Goal: Task Accomplishment & Management: Complete application form

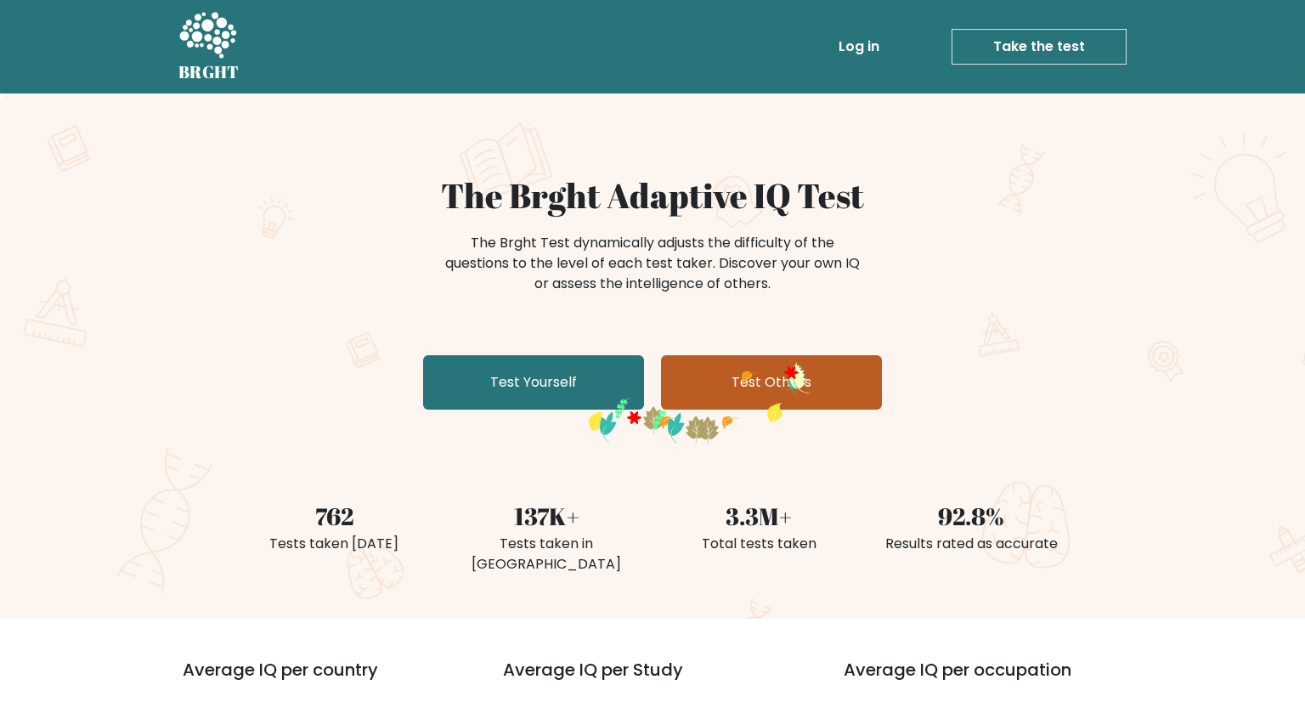
click at [786, 368] on link "Test Others" at bounding box center [771, 382] width 221 height 54
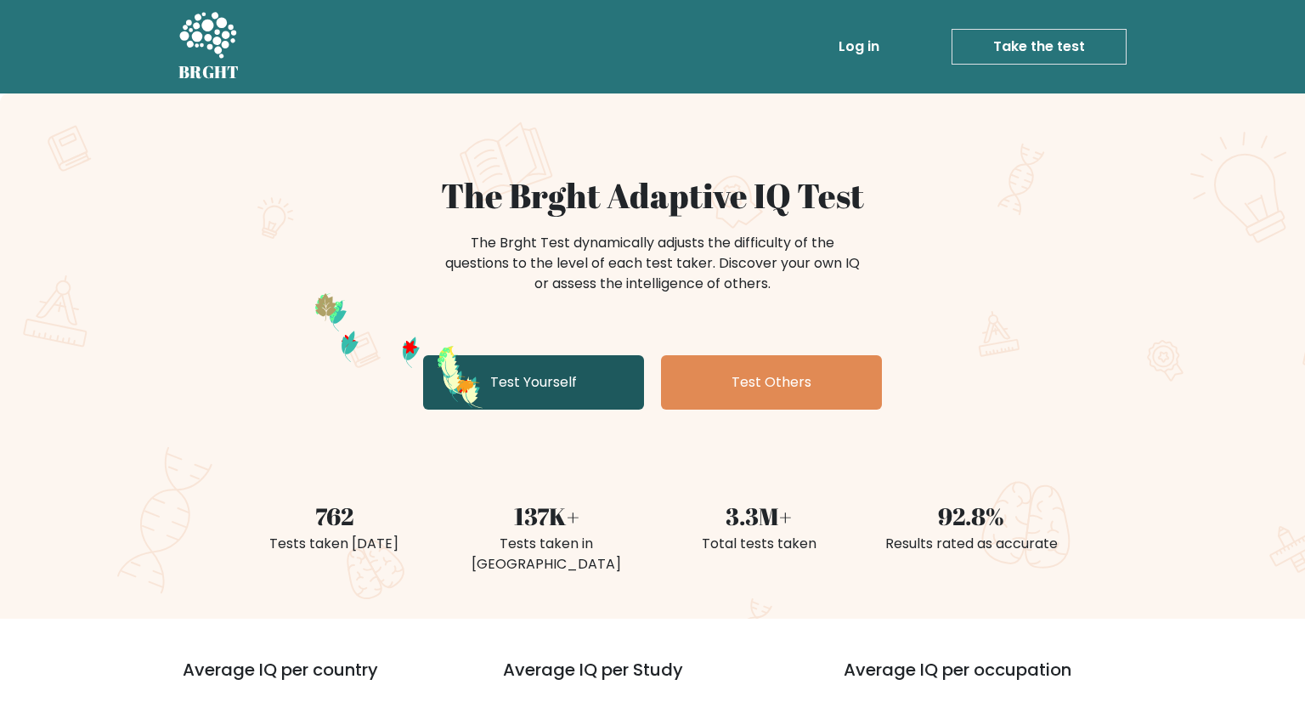
click at [463, 377] on link "Test Yourself" at bounding box center [533, 382] width 221 height 54
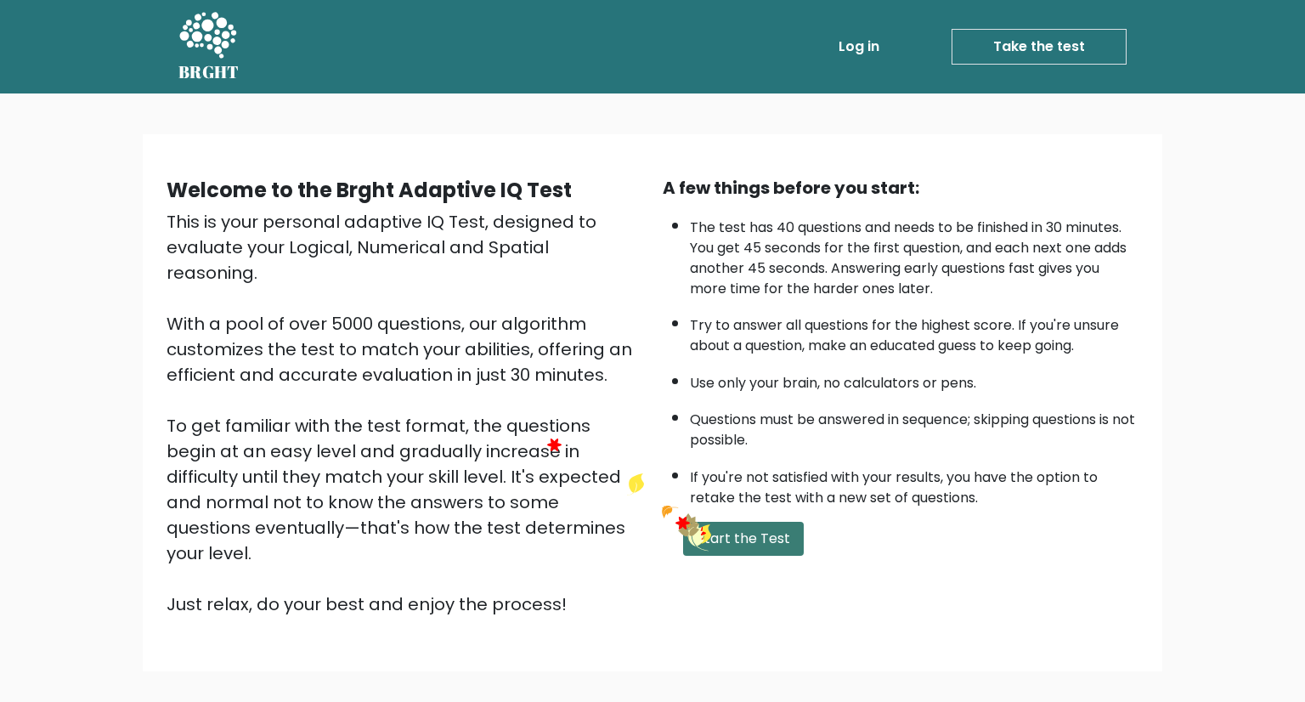
click at [695, 524] on button "Start the Test" at bounding box center [743, 539] width 121 height 34
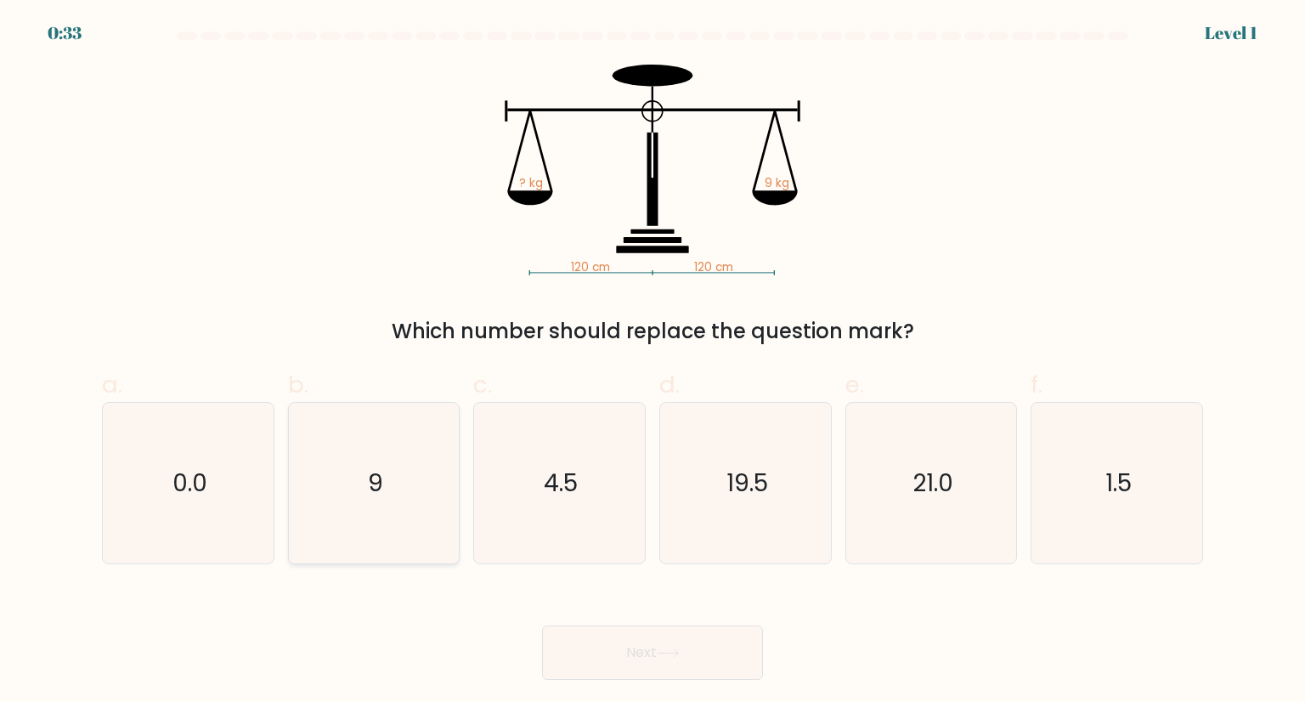
click at [415, 500] on icon "9" at bounding box center [374, 483] width 160 height 160
click at [652, 362] on input "b. 9" at bounding box center [652, 356] width 1 height 11
radio input "true"
click at [672, 636] on button "Next" at bounding box center [652, 652] width 221 height 54
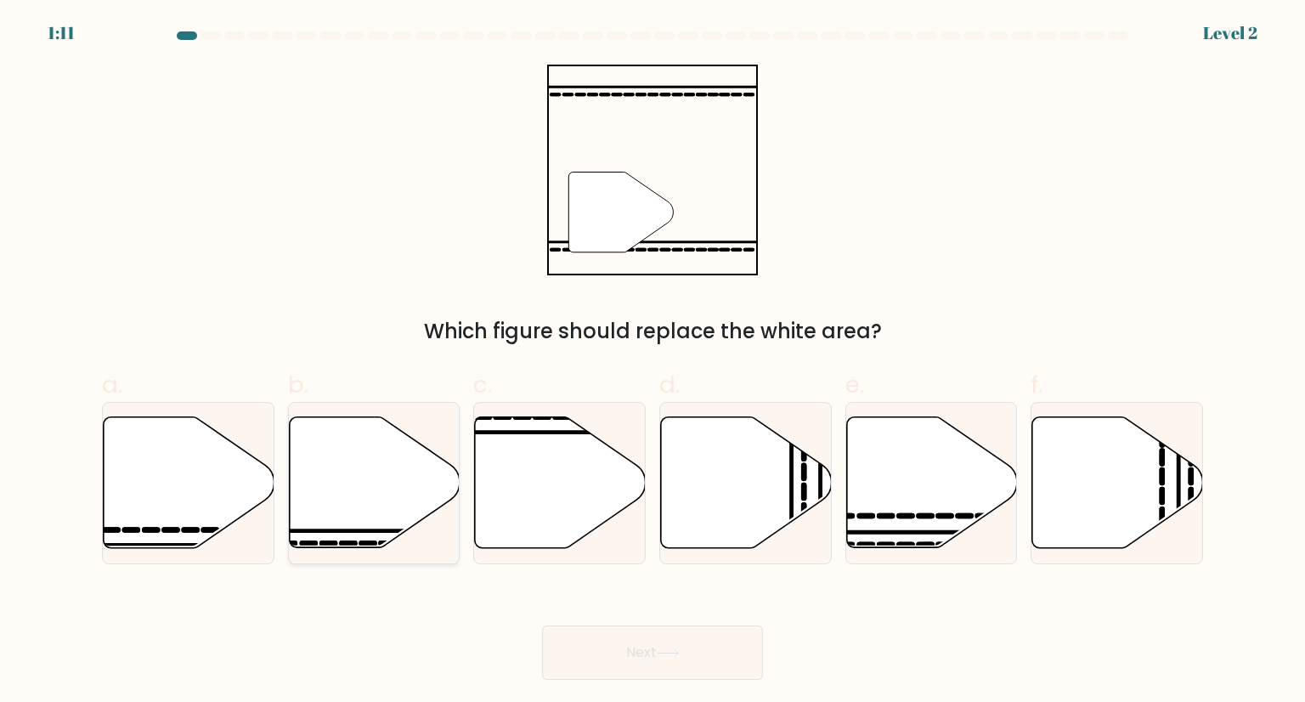
click at [383, 470] on icon at bounding box center [374, 482] width 171 height 131
click at [652, 362] on input "b." at bounding box center [652, 356] width 1 height 11
radio input "true"
click at [720, 673] on button "Next" at bounding box center [652, 652] width 221 height 54
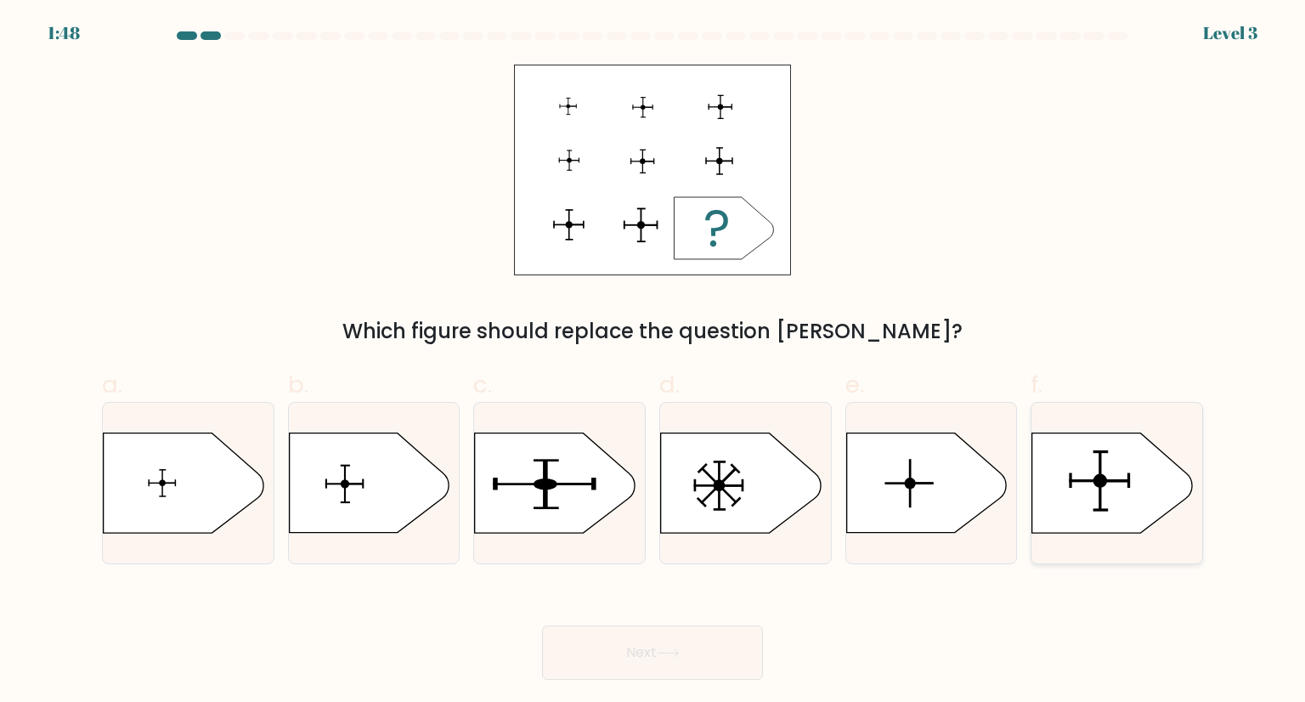
click at [1090, 466] on icon at bounding box center [1112, 482] width 160 height 99
click at [653, 362] on input "f." at bounding box center [652, 356] width 1 height 11
radio input "true"
click at [715, 643] on button "Next" at bounding box center [652, 652] width 221 height 54
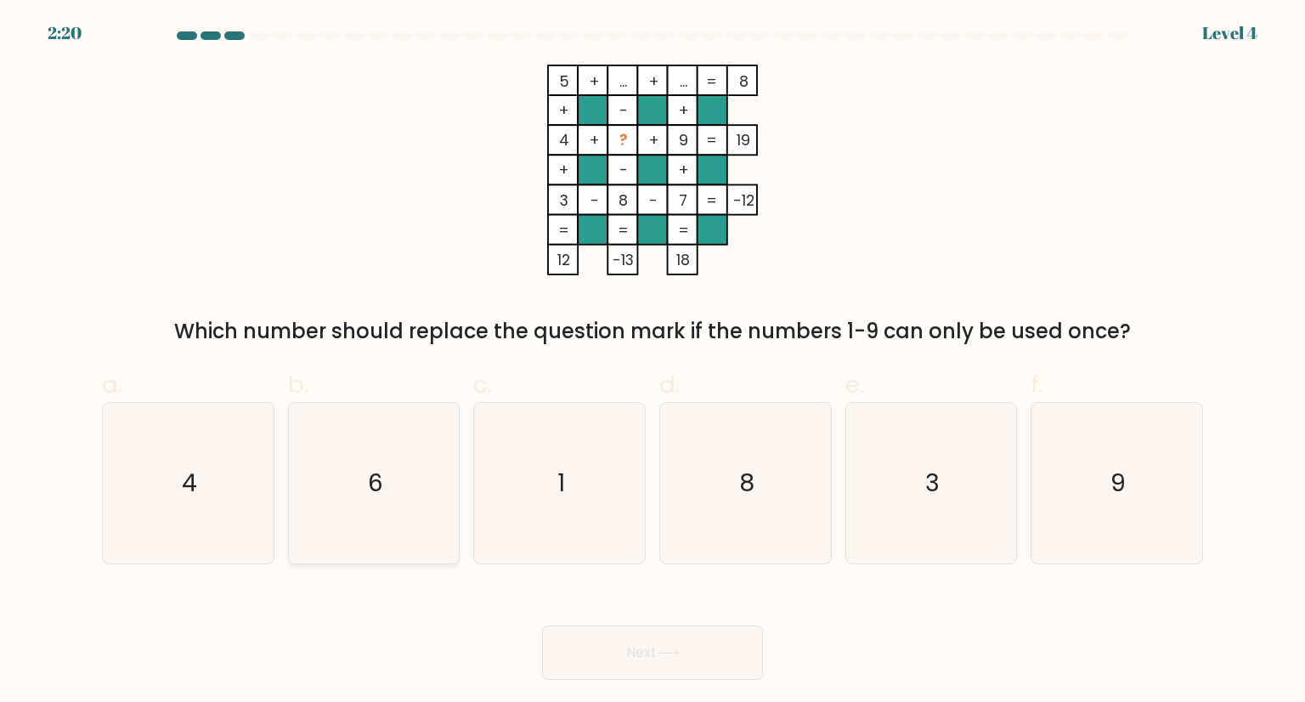
click at [426, 440] on icon "6" at bounding box center [374, 483] width 160 height 160
click at [652, 362] on input "b. 6" at bounding box center [652, 356] width 1 height 11
radio input "true"
click at [658, 651] on button "Next" at bounding box center [652, 652] width 221 height 54
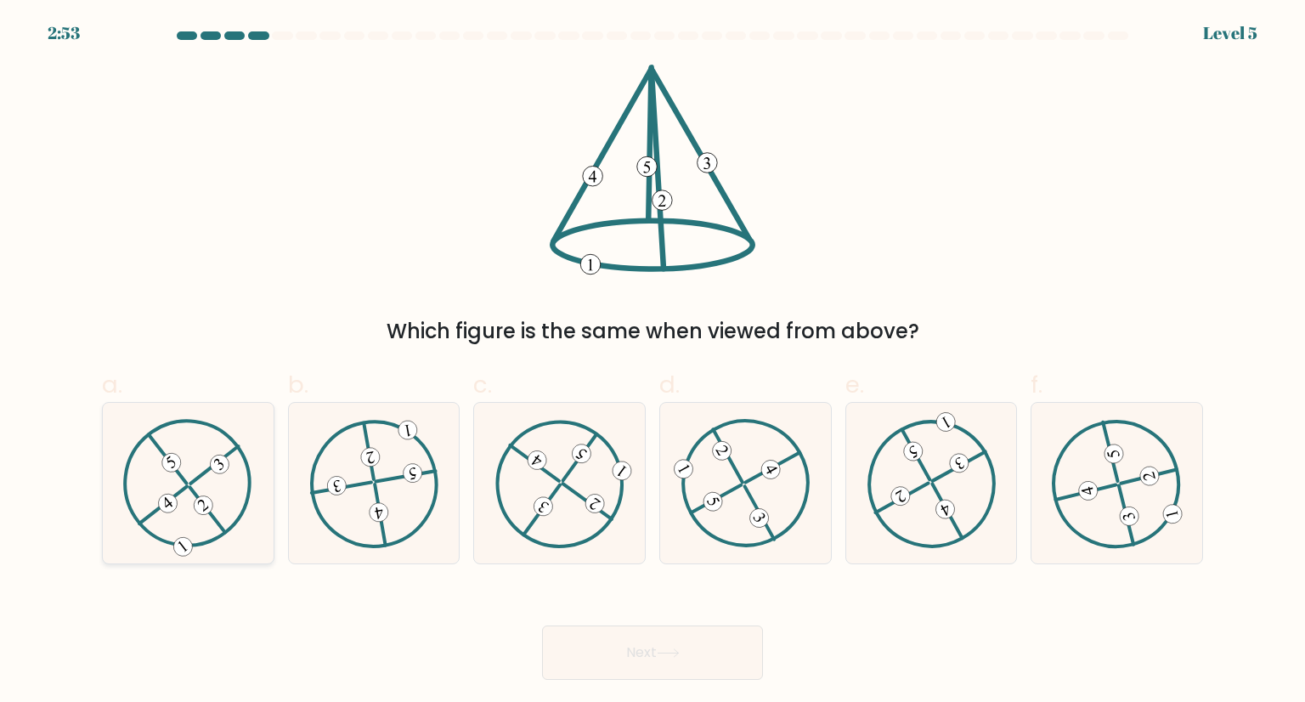
click at [206, 508] on 734 at bounding box center [203, 505] width 26 height 26
click at [652, 362] on input "a." at bounding box center [652, 356] width 1 height 11
radio input "true"
click at [716, 663] on button "Next" at bounding box center [652, 652] width 221 height 54
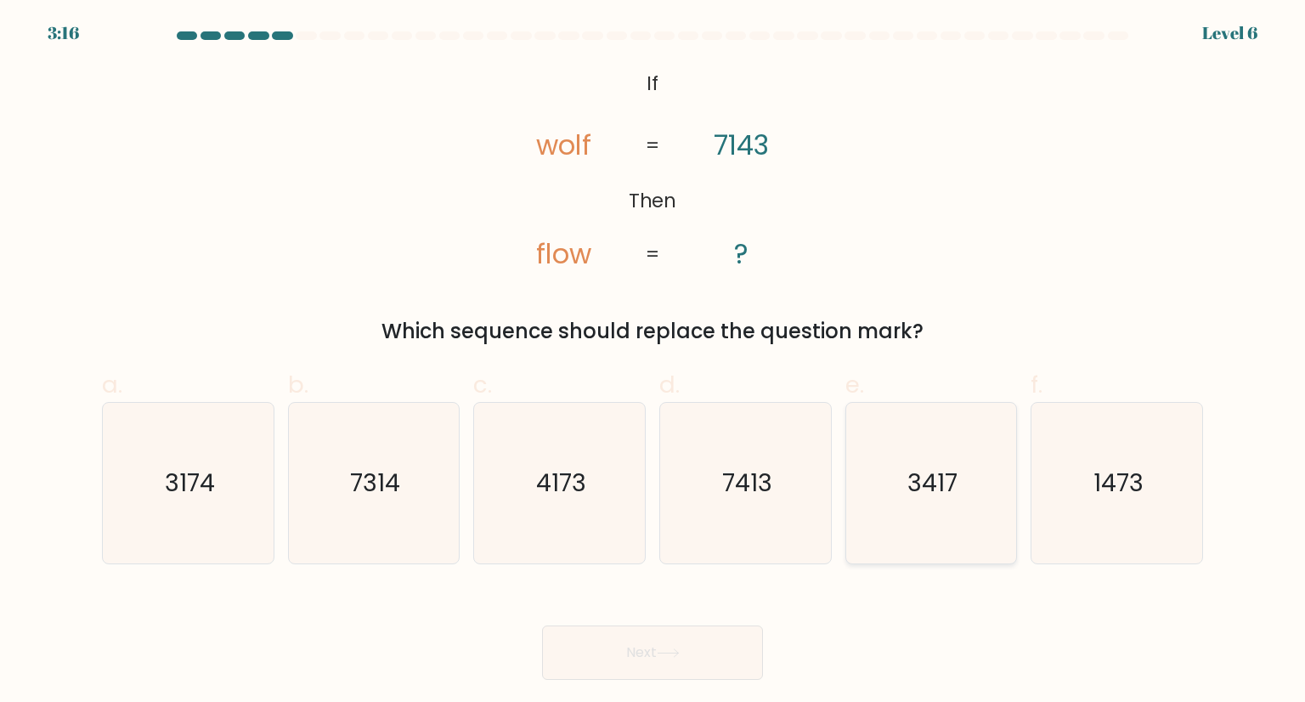
click at [950, 477] on text "3417" at bounding box center [932, 483] width 50 height 34
click at [653, 362] on input "e. 3417" at bounding box center [652, 356] width 1 height 11
radio input "true"
click at [680, 660] on button "Next" at bounding box center [652, 652] width 221 height 54
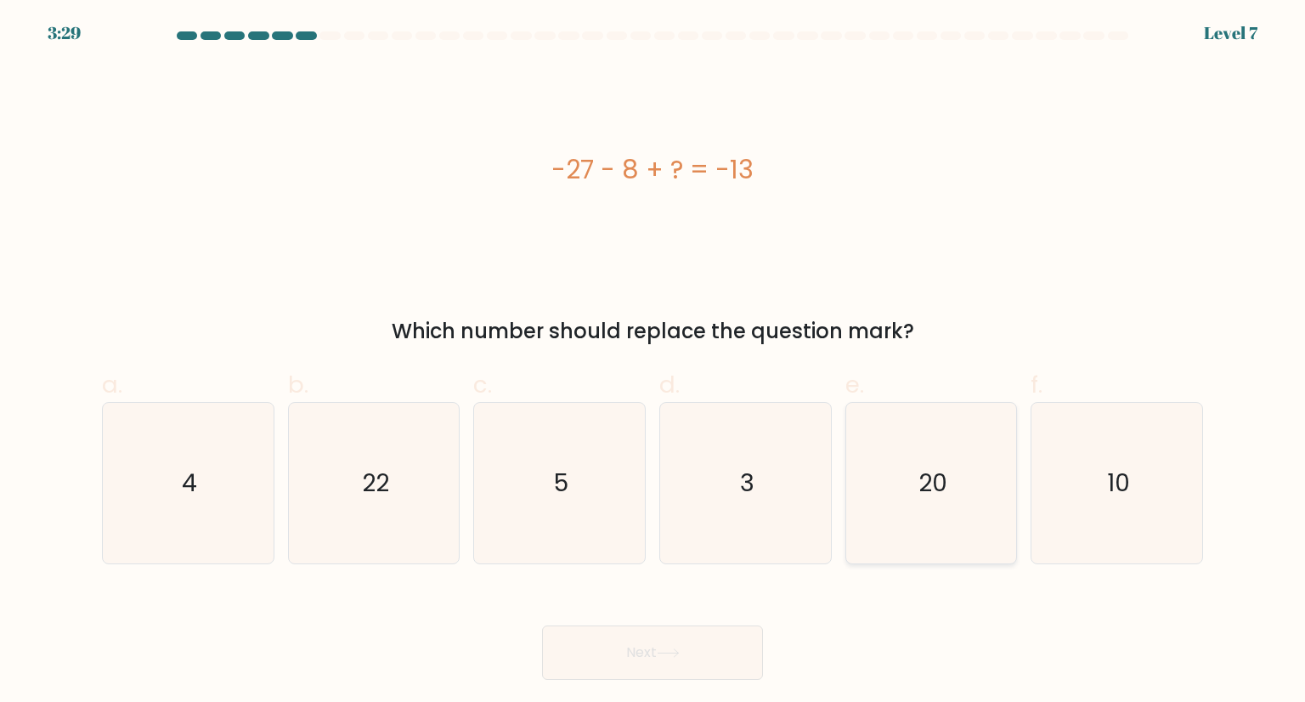
click at [951, 425] on icon "20" at bounding box center [931, 483] width 160 height 160
click at [653, 362] on input "e. 20" at bounding box center [652, 356] width 1 height 11
radio input "true"
click at [629, 662] on button "Next" at bounding box center [652, 652] width 221 height 54
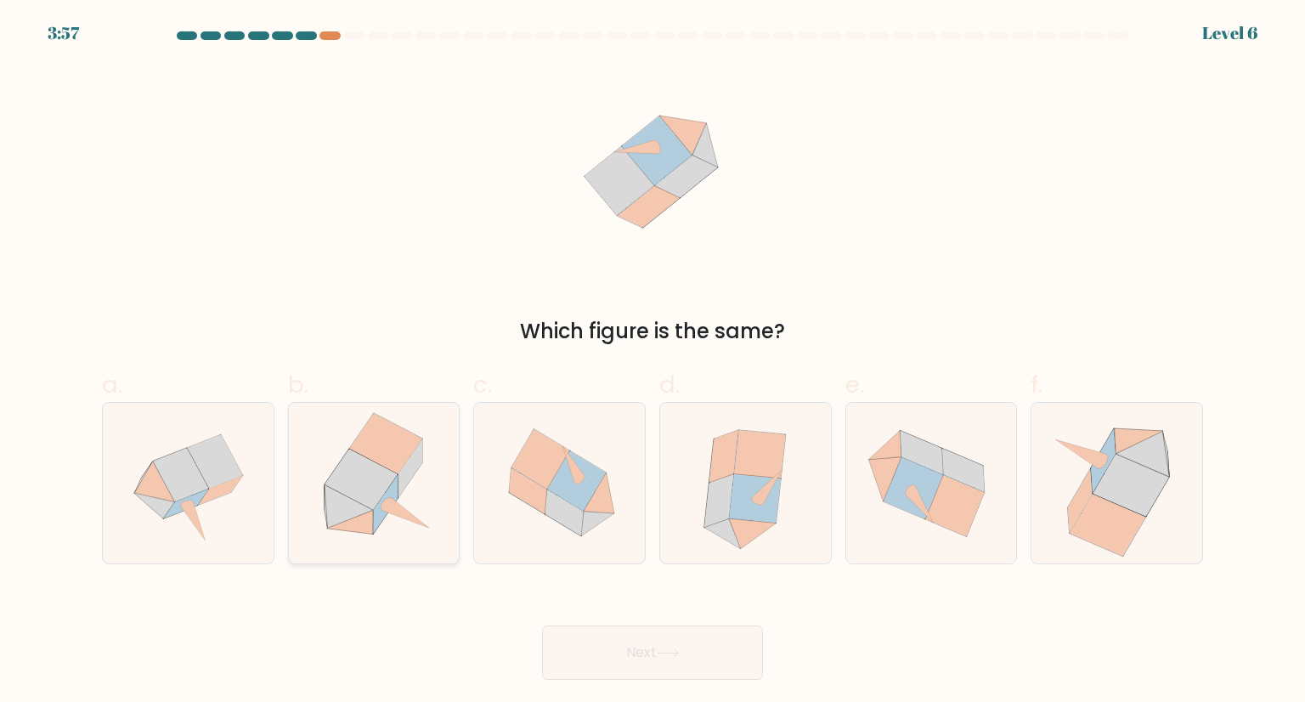
click at [408, 492] on icon at bounding box center [374, 483] width 157 height 160
click at [652, 362] on input "b." at bounding box center [652, 356] width 1 height 11
radio input "true"
click at [642, 632] on button "Next" at bounding box center [652, 652] width 221 height 54
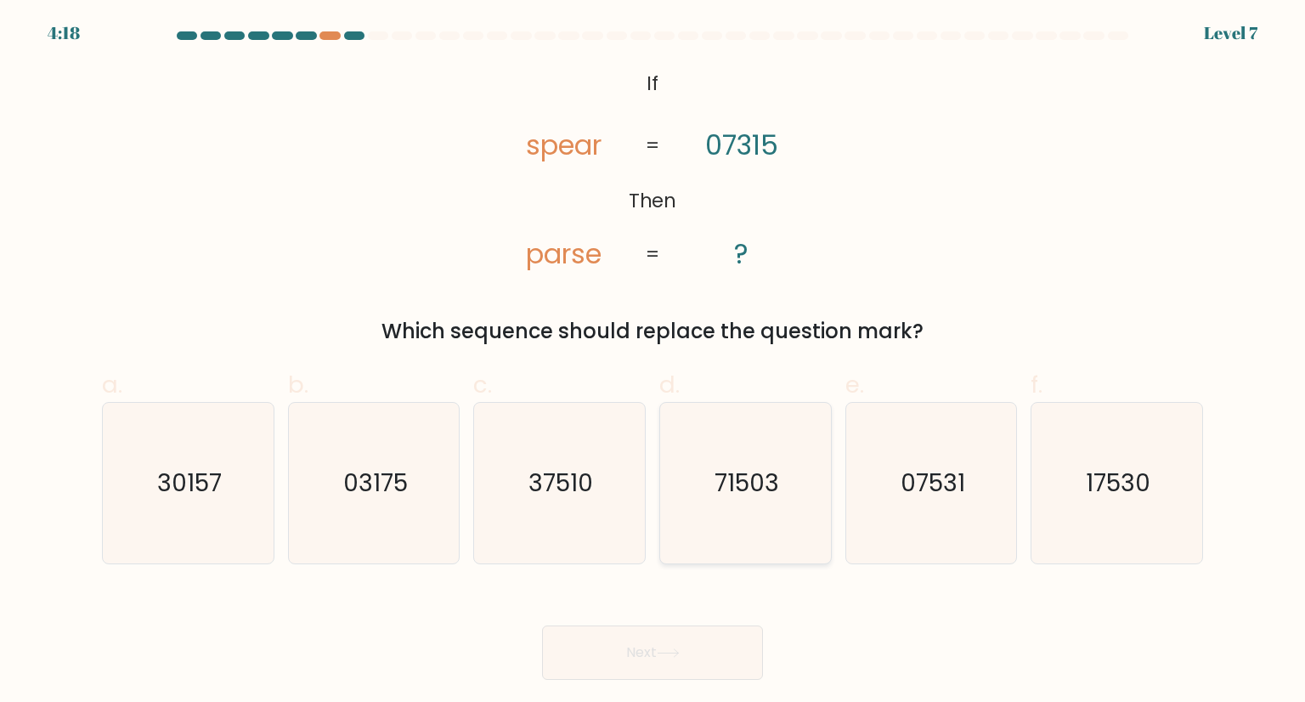
click at [782, 473] on icon "71503" at bounding box center [745, 483] width 160 height 160
click at [653, 362] on input "d. 71503" at bounding box center [652, 356] width 1 height 11
radio input "true"
click at [727, 631] on button "Next" at bounding box center [652, 652] width 221 height 54
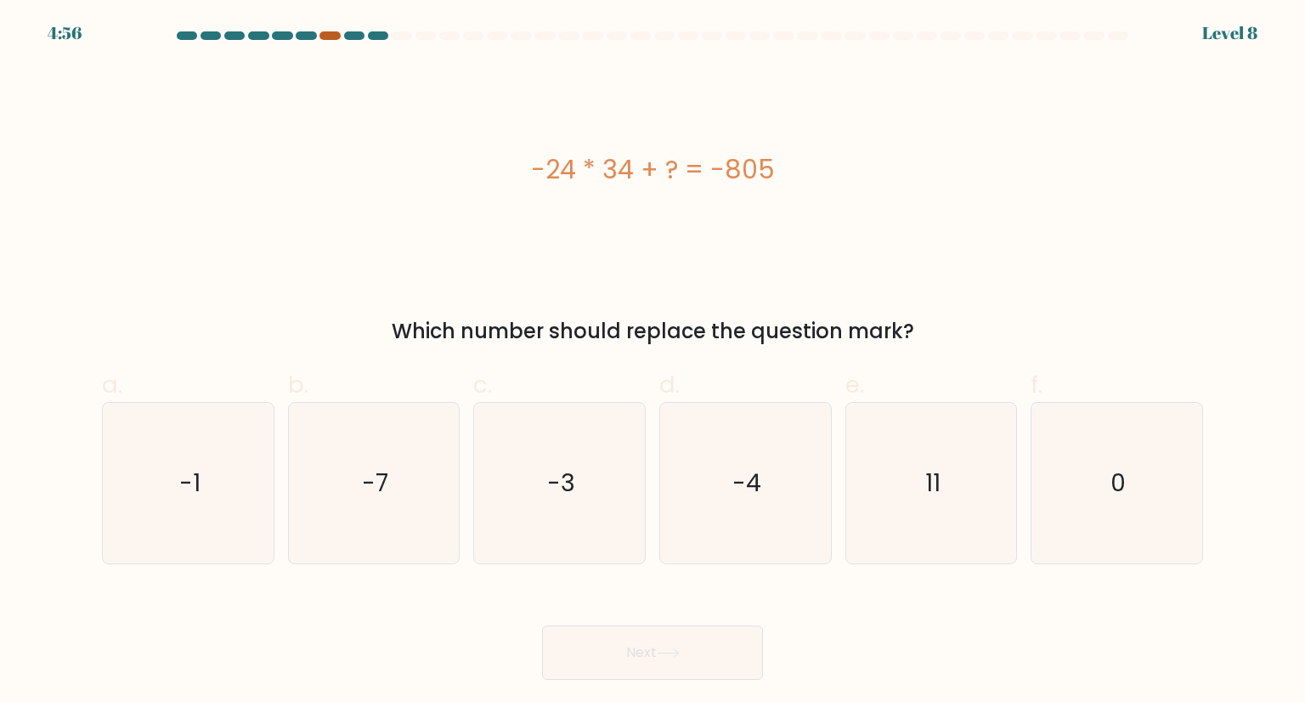
click at [333, 37] on div at bounding box center [329, 35] width 20 height 8
click at [329, 31] on div at bounding box center [329, 35] width 20 height 8
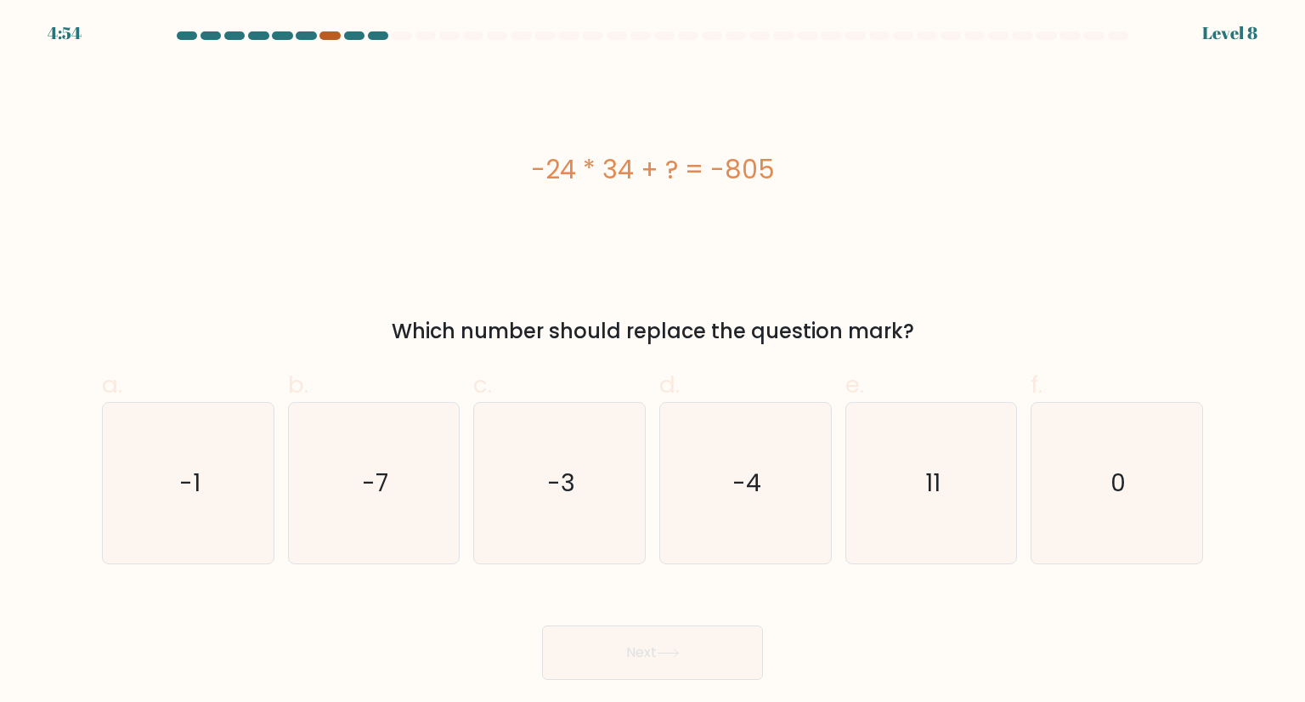
click at [329, 31] on div at bounding box center [329, 35] width 20 height 8
drag, startPoint x: 329, startPoint y: 31, endPoint x: 313, endPoint y: 36, distance: 15.9
click at [313, 36] on at bounding box center [652, 35] width 955 height 8
click at [313, 36] on div at bounding box center [306, 35] width 20 height 8
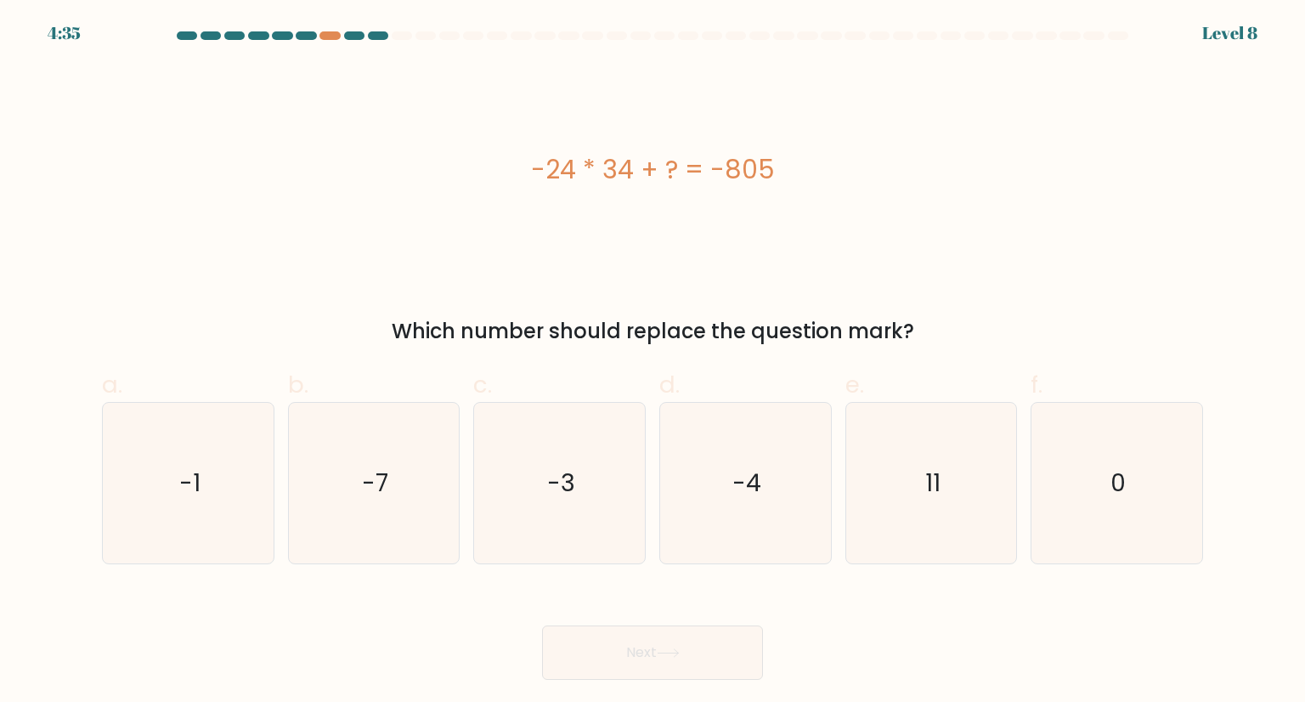
drag, startPoint x: 773, startPoint y: 167, endPoint x: 517, endPoint y: 175, distance: 256.7
click at [517, 175] on div "-24 * 34 + ? = -805" at bounding box center [652, 169] width 1101 height 38
copy div "-24 * 34 + ? = -805"
click at [1011, 463] on div "11" at bounding box center [931, 482] width 172 height 161
click at [653, 362] on input "e. 11" at bounding box center [652, 356] width 1 height 11
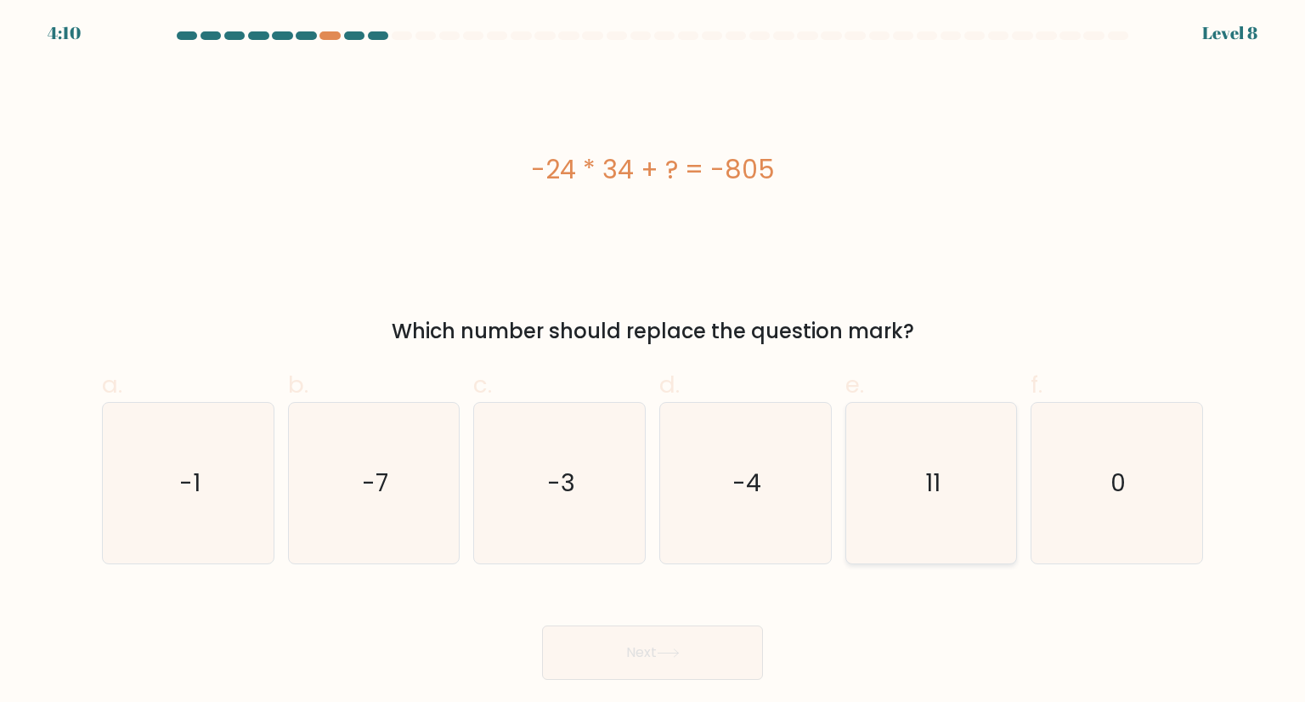
radio input "true"
click at [734, 638] on button "Next" at bounding box center [652, 652] width 221 height 54
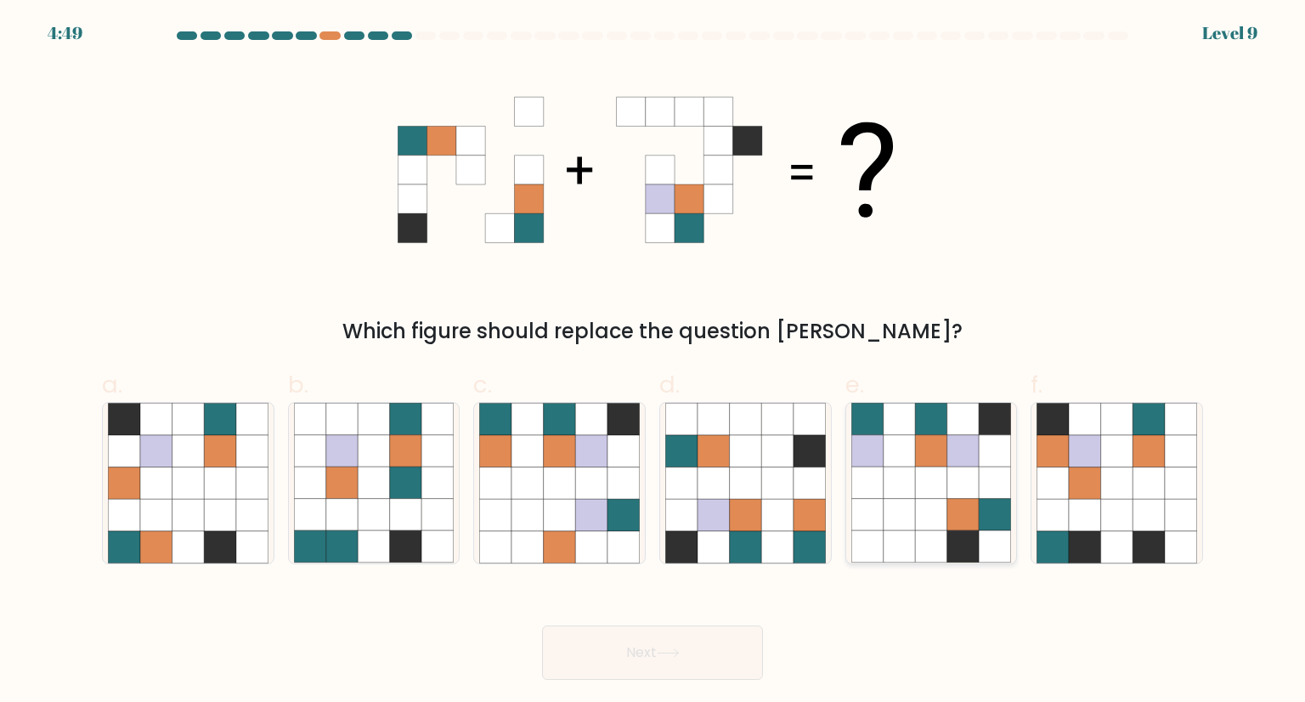
drag, startPoint x: 997, startPoint y: 502, endPoint x: 853, endPoint y: 477, distance: 146.5
click at [853, 477] on icon at bounding box center [931, 483] width 160 height 160
click at [653, 362] on input "e." at bounding box center [652, 356] width 1 height 11
radio input "true"
click at [783, 322] on div "Which figure should replace the question [PERSON_NAME]?" at bounding box center [652, 331] width 1081 height 31
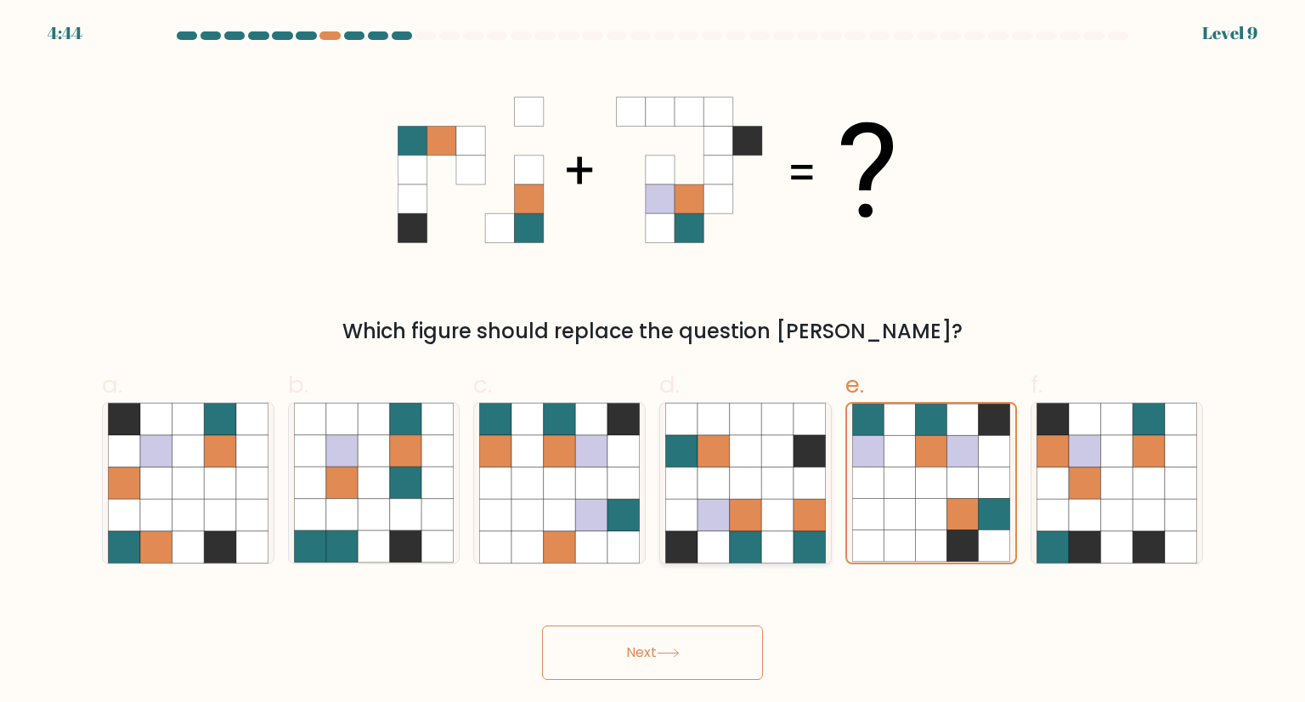
click at [799, 465] on icon at bounding box center [809, 451] width 32 height 32
click at [653, 362] on input "d." at bounding box center [652, 356] width 1 height 11
radio input "true"
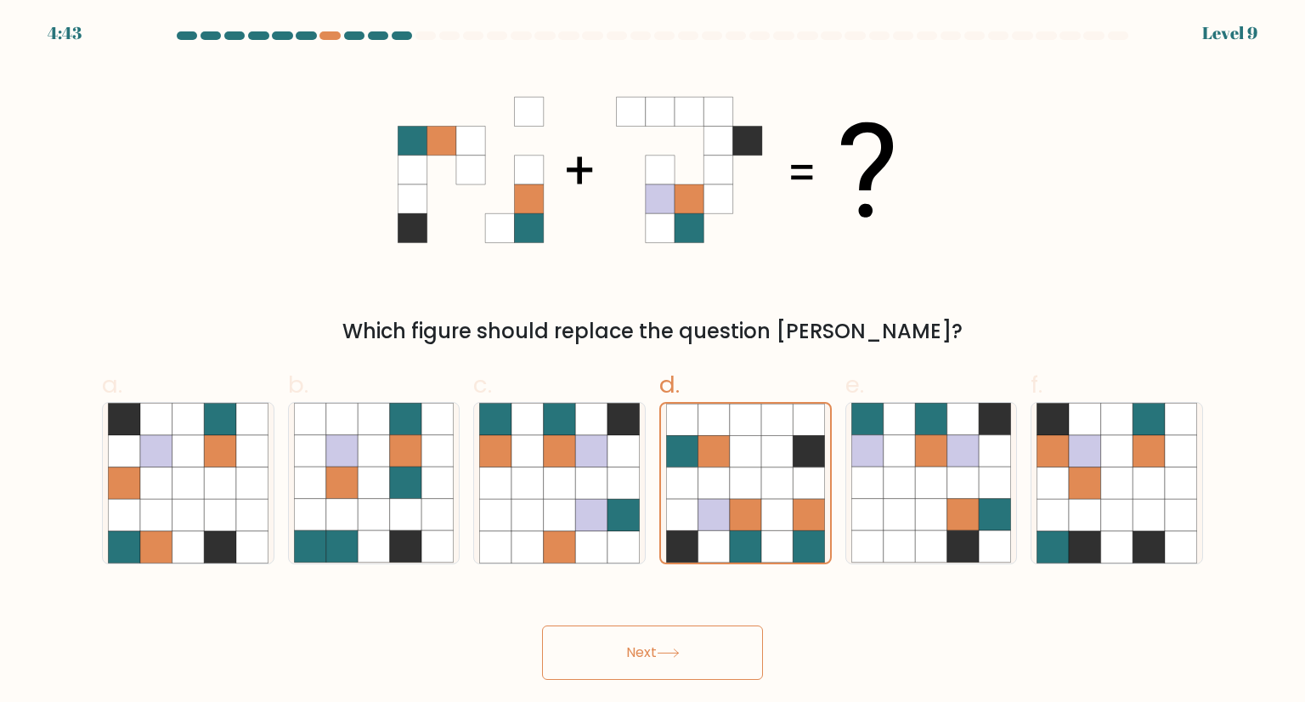
click at [678, 652] on icon at bounding box center [668, 653] width 20 height 8
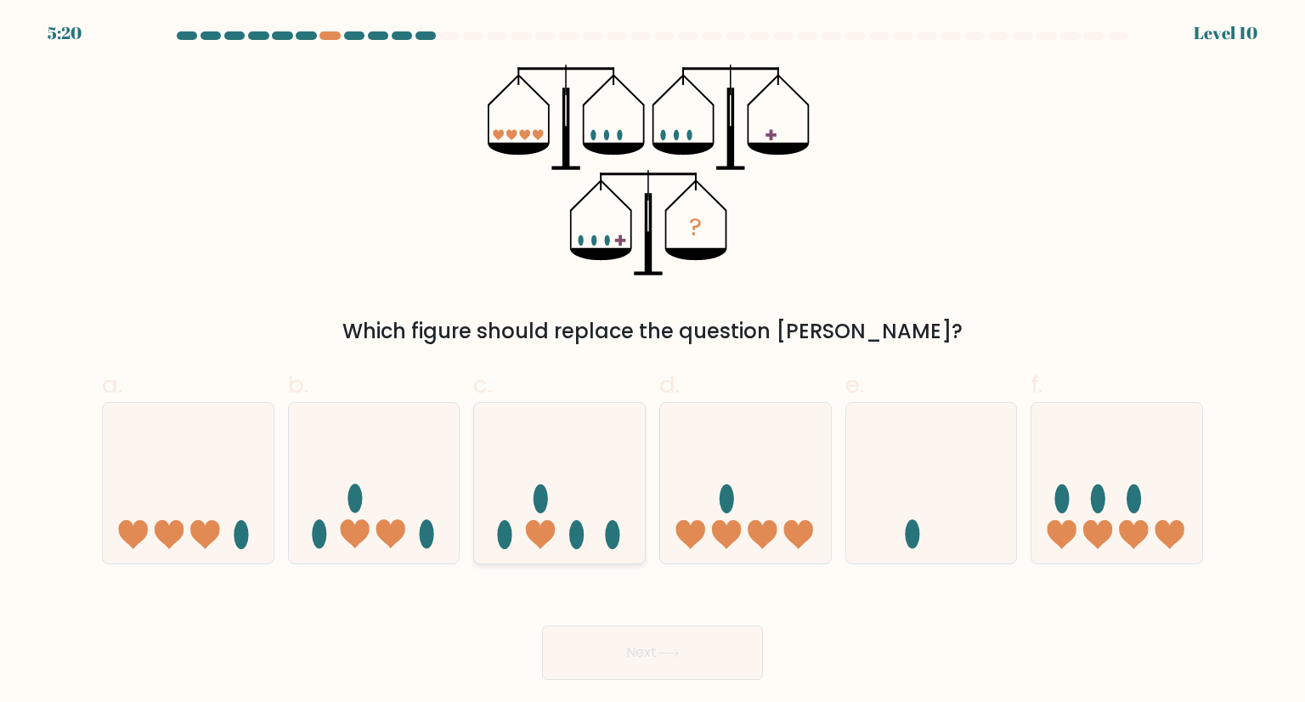
click at [576, 537] on ellipse at bounding box center [576, 534] width 14 height 29
click at [652, 362] on input "c." at bounding box center [652, 356] width 1 height 11
radio input "true"
click at [626, 622] on div "Next" at bounding box center [652, 631] width 1121 height 95
click at [673, 639] on button "Next" at bounding box center [652, 652] width 221 height 54
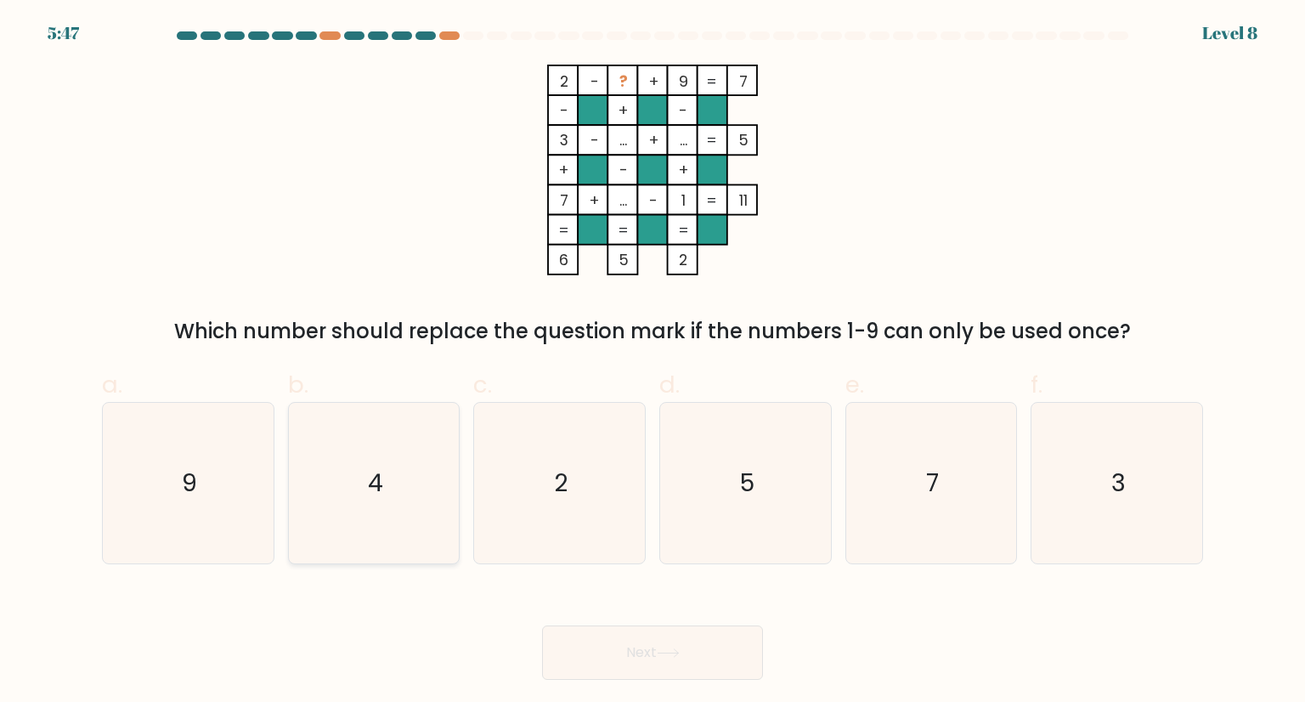
click at [354, 483] on icon "4" at bounding box center [374, 483] width 160 height 160
click at [652, 362] on input "b. 4" at bounding box center [652, 356] width 1 height 11
radio input "true"
click at [632, 669] on button "Next" at bounding box center [652, 652] width 221 height 54
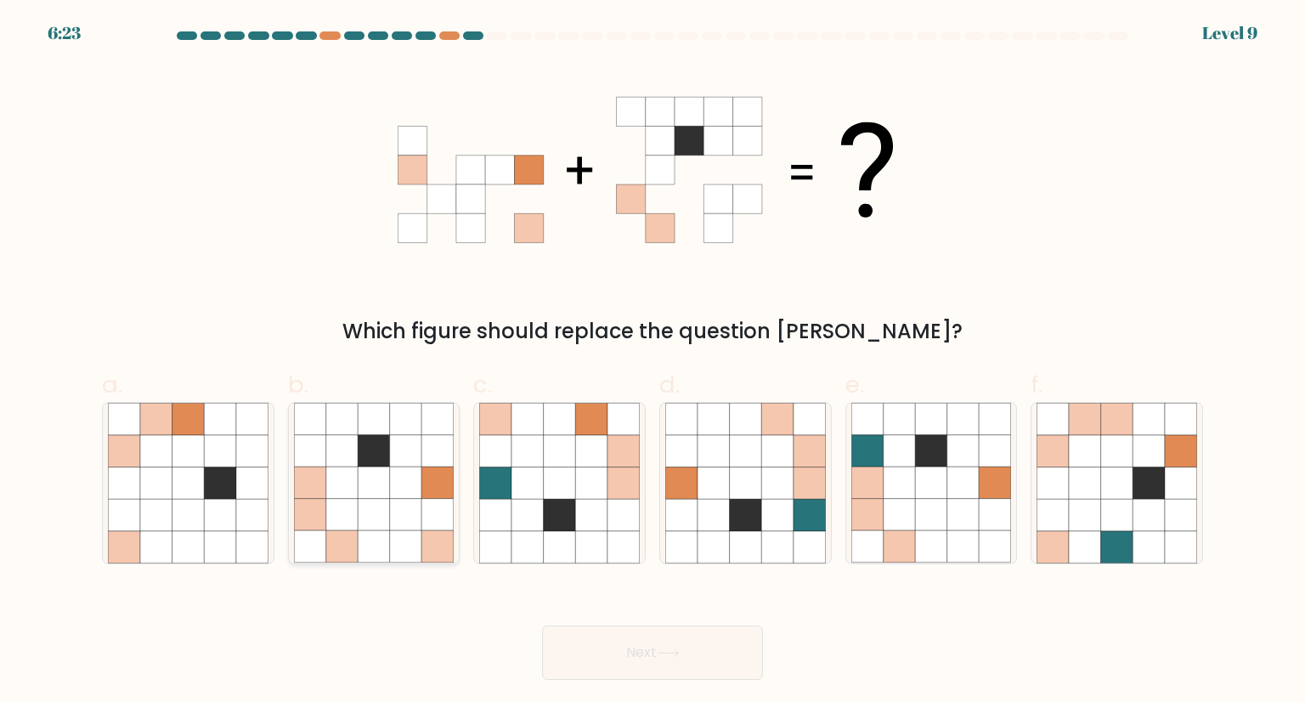
click at [374, 508] on icon at bounding box center [374, 515] width 32 height 32
click at [652, 362] on input "b." at bounding box center [652, 356] width 1 height 11
radio input "true"
click at [584, 648] on button "Next" at bounding box center [652, 652] width 221 height 54
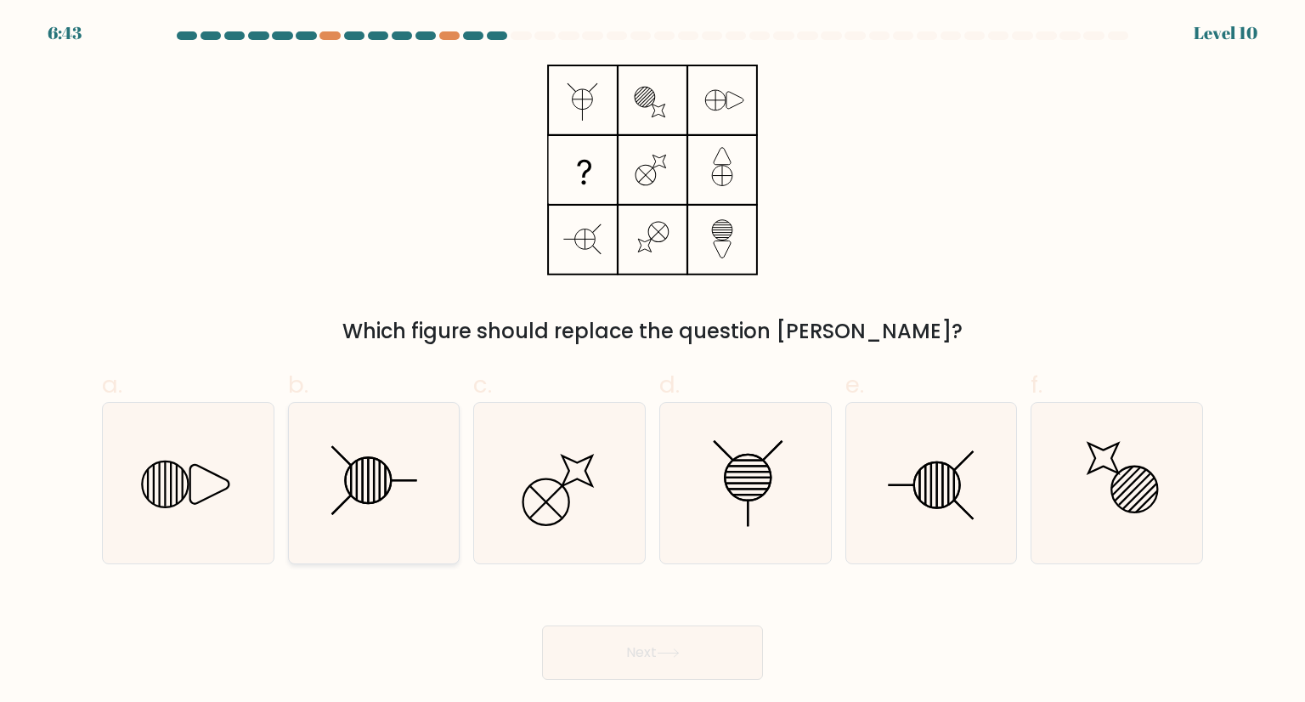
click at [404, 494] on icon at bounding box center [374, 483] width 160 height 160
click at [652, 362] on input "b." at bounding box center [652, 356] width 1 height 11
radio input "true"
click at [657, 647] on button "Next" at bounding box center [652, 652] width 221 height 54
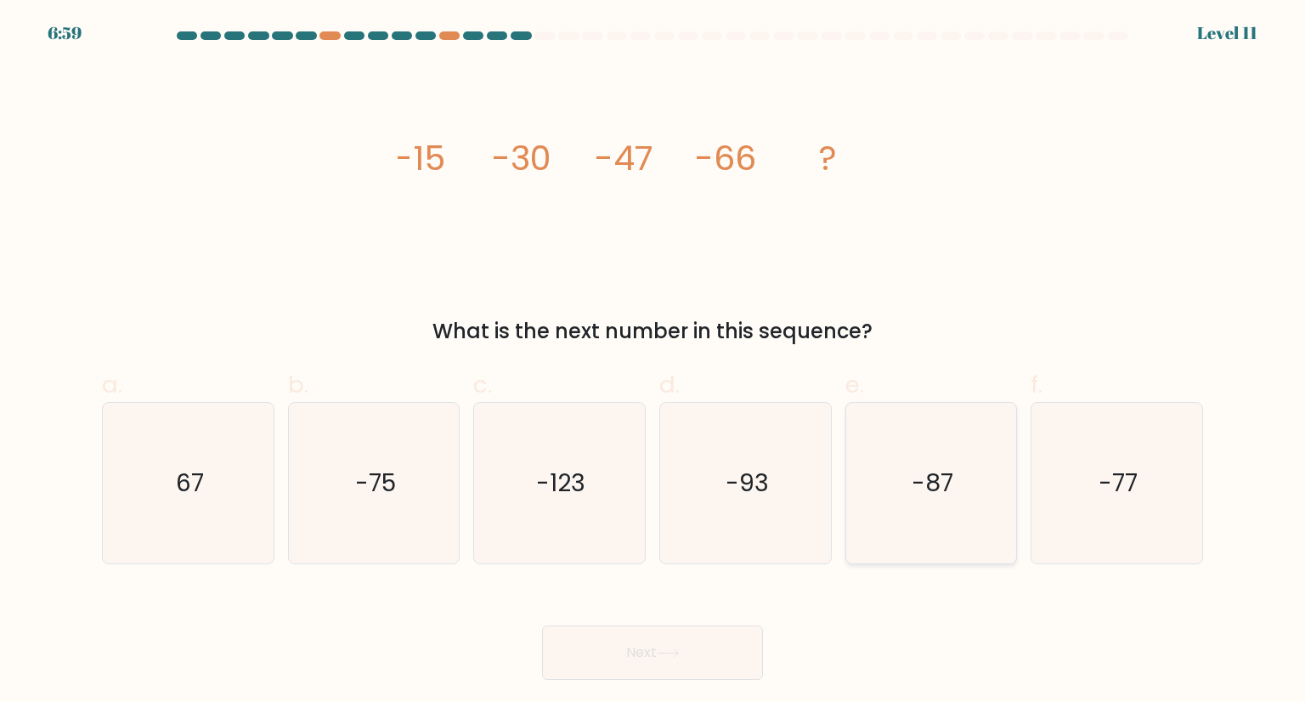
click at [923, 430] on icon "-87" at bounding box center [931, 483] width 160 height 160
click at [653, 362] on input "e. -87" at bounding box center [652, 356] width 1 height 11
radio input "true"
click at [686, 641] on button "Next" at bounding box center [652, 652] width 221 height 54
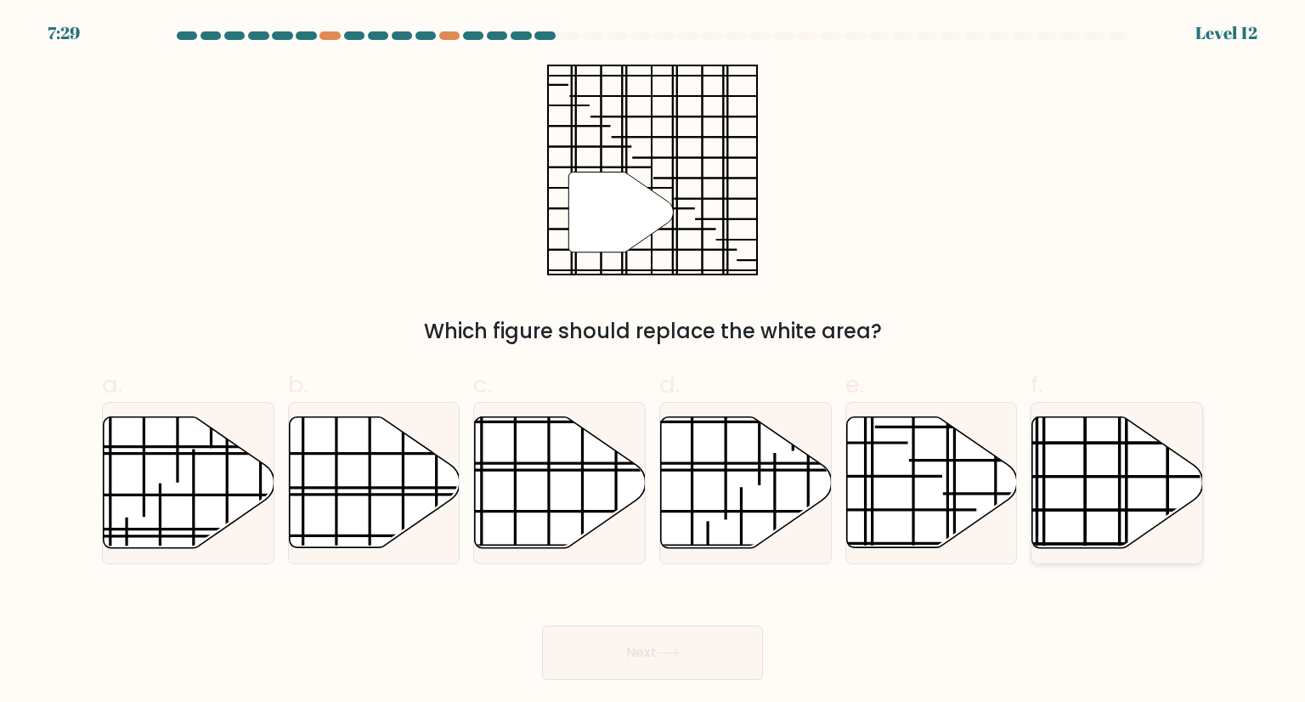
click at [1098, 504] on icon at bounding box center [1117, 482] width 171 height 131
click at [653, 362] on input "f." at bounding box center [652, 356] width 1 height 11
radio input "true"
click at [706, 638] on button "Next" at bounding box center [652, 652] width 221 height 54
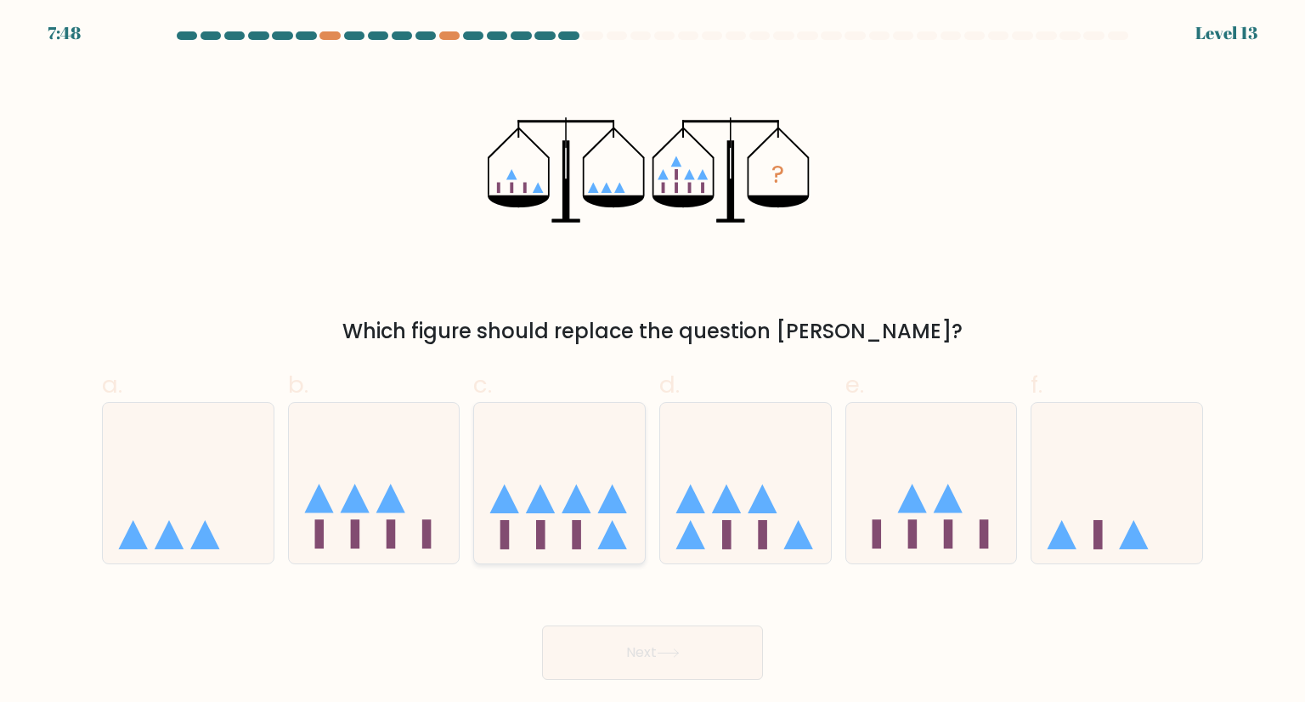
click at [559, 519] on icon at bounding box center [559, 482] width 171 height 141
click at [652, 362] on input "c." at bounding box center [652, 356] width 1 height 11
radio input "true"
click at [612, 630] on button "Next" at bounding box center [652, 652] width 221 height 54
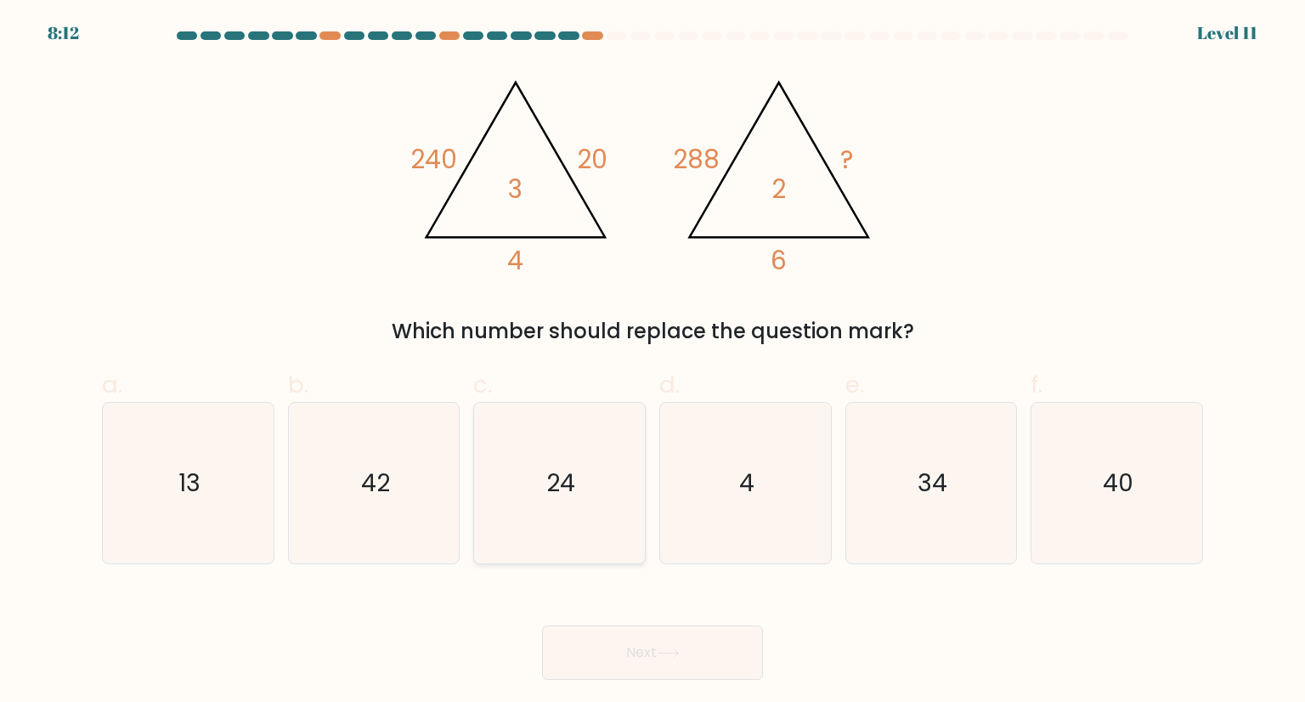
click at [581, 509] on icon "24" at bounding box center [559, 483] width 160 height 160
click at [652, 362] on input "c. 24" at bounding box center [652, 356] width 1 height 11
radio input "true"
click at [607, 629] on button "Next" at bounding box center [652, 652] width 221 height 54
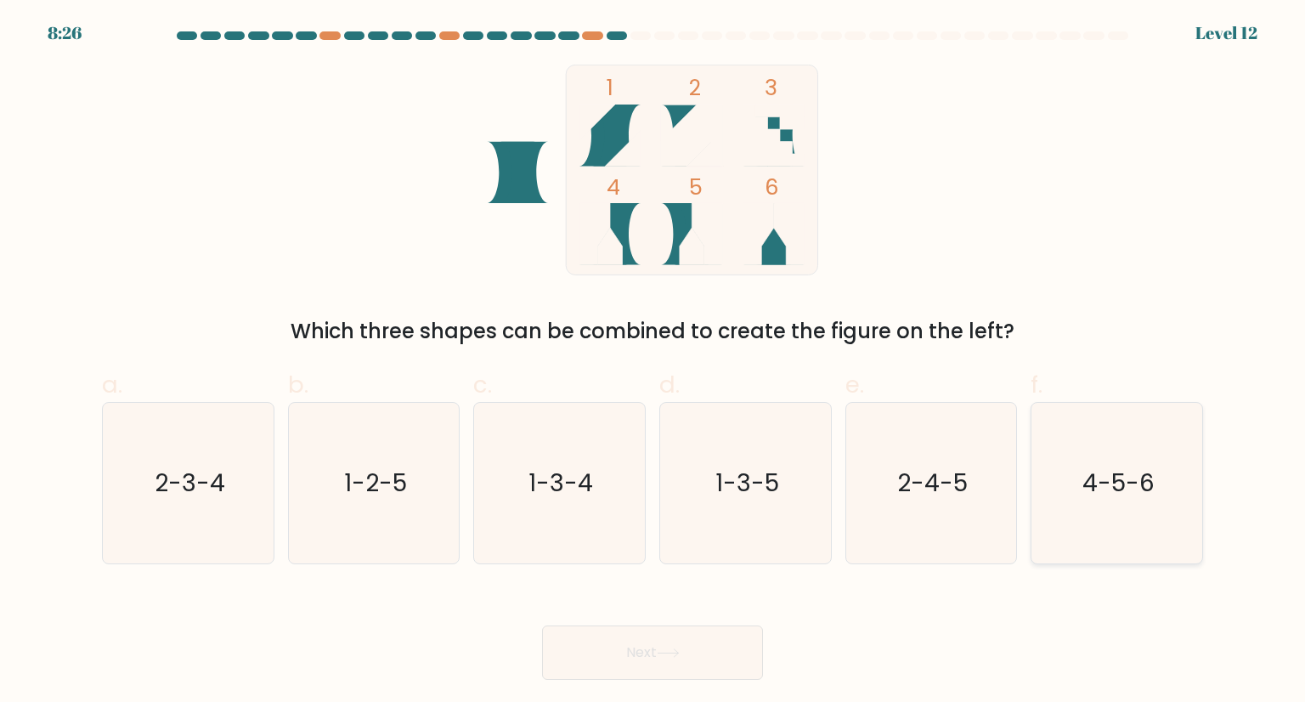
click at [1126, 524] on icon "4-5-6" at bounding box center [1116, 483] width 160 height 160
click at [653, 362] on input "f. 4-5-6" at bounding box center [652, 356] width 1 height 11
radio input "true"
click at [613, 668] on button "Next" at bounding box center [652, 652] width 221 height 54
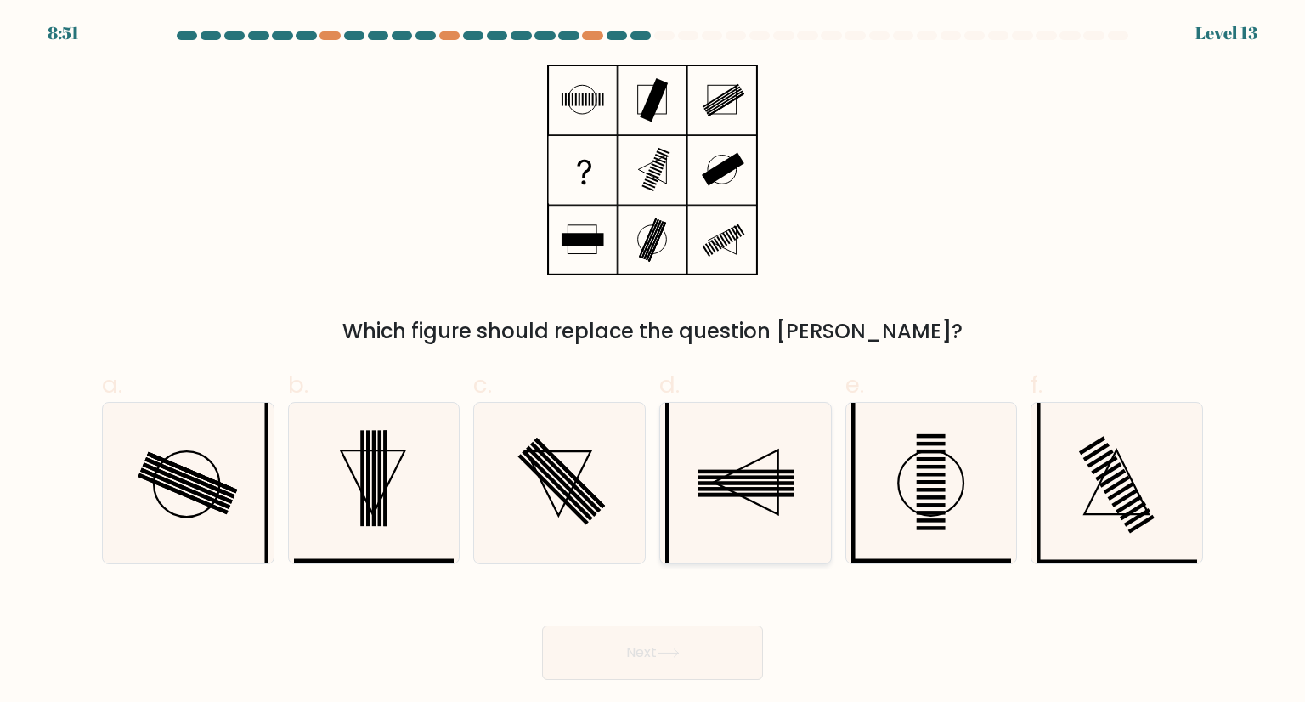
click at [763, 499] on icon at bounding box center [745, 483] width 160 height 160
click at [653, 362] on input "d." at bounding box center [652, 356] width 1 height 11
radio input "true"
click at [621, 653] on button "Next" at bounding box center [652, 652] width 221 height 54
